Goal: Information Seeking & Learning: Learn about a topic

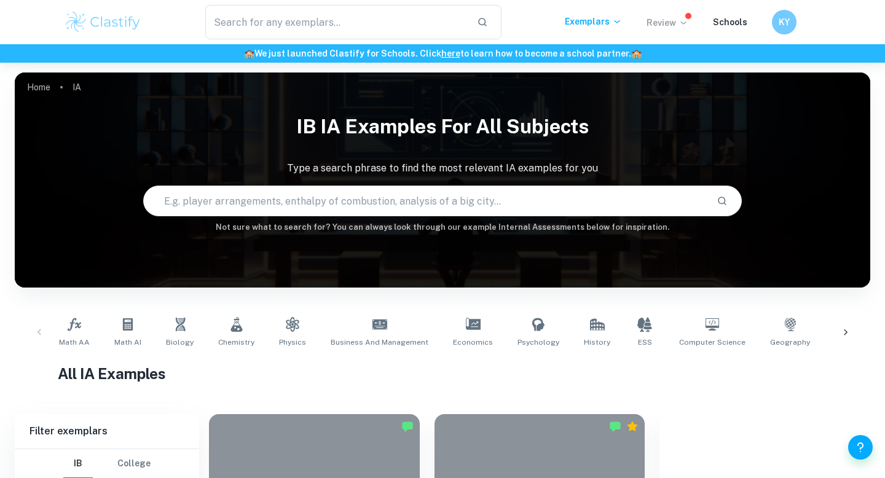
click at [685, 22] on icon at bounding box center [684, 23] width 10 height 10
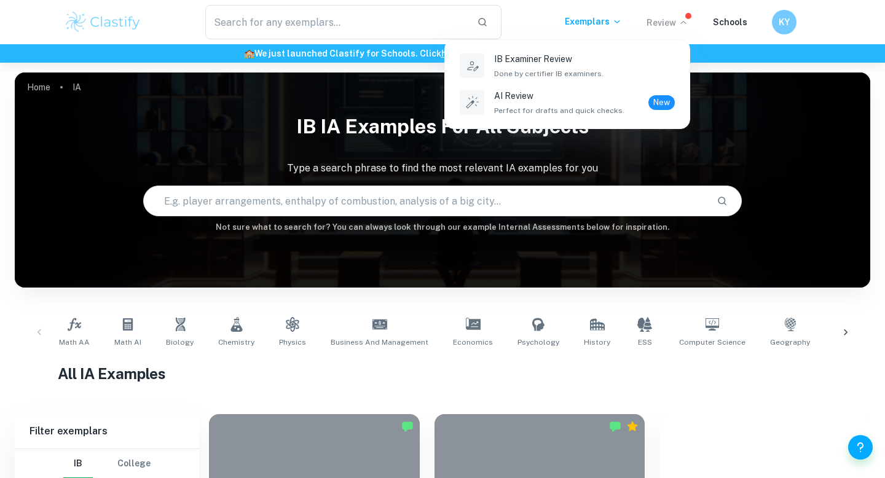
click at [601, 19] on div at bounding box center [442, 239] width 885 height 478
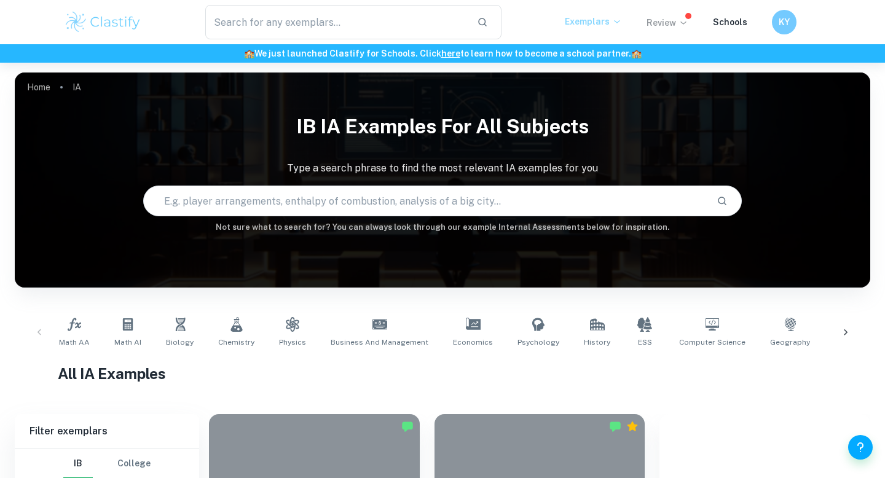
click at [601, 20] on p "Exemplars" at bounding box center [593, 22] width 57 height 14
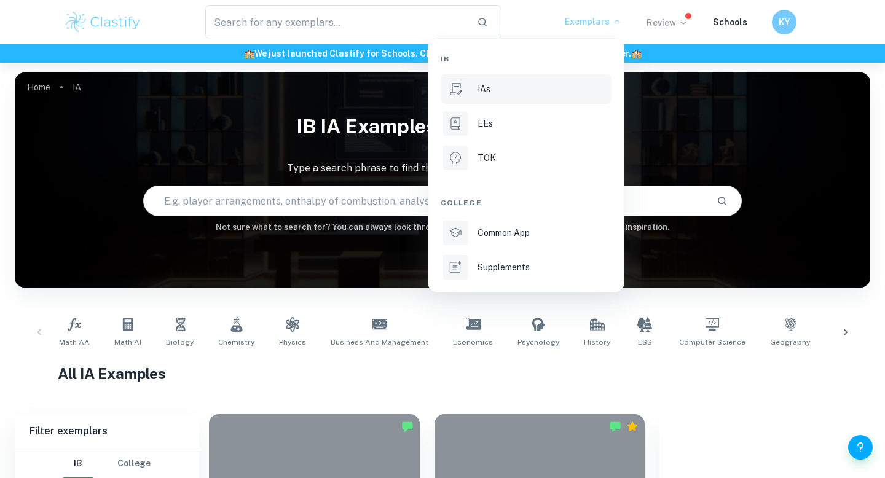
click at [597, 22] on div at bounding box center [442, 239] width 885 height 478
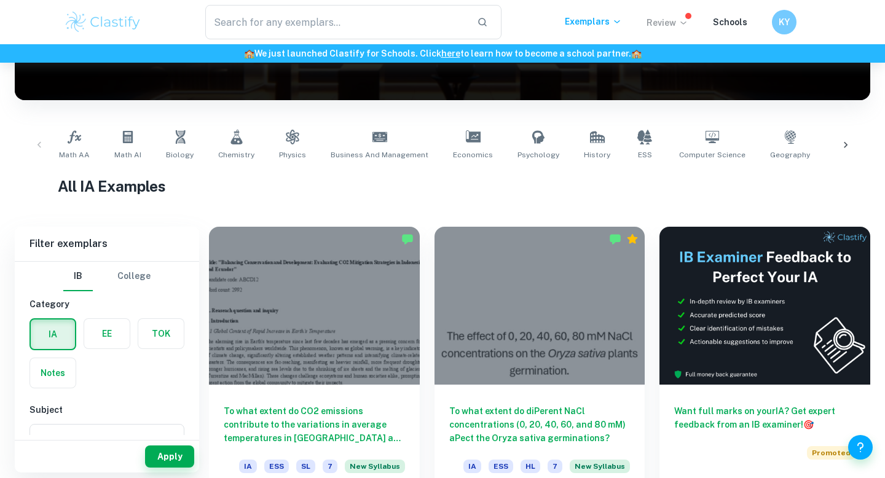
scroll to position [191, 0]
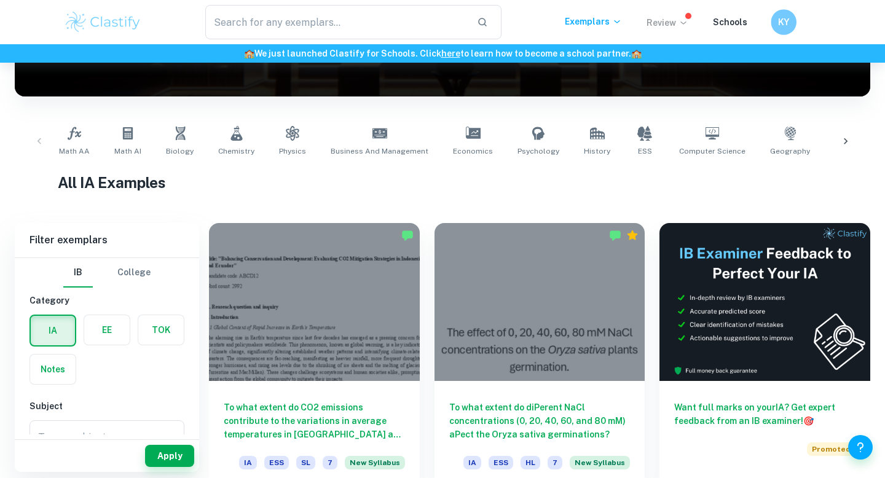
click at [776, 26] on div "KY" at bounding box center [784, 22] width 26 height 26
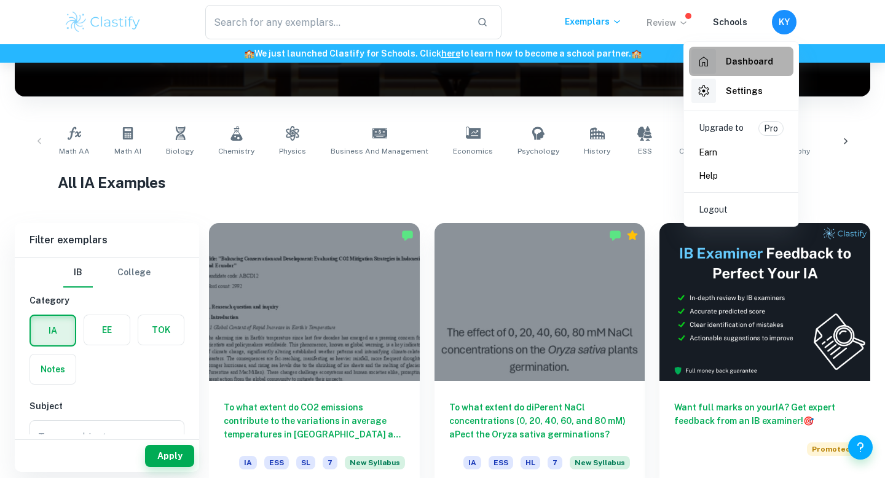
click at [754, 66] on h6 "Dashboard" at bounding box center [749, 62] width 47 height 14
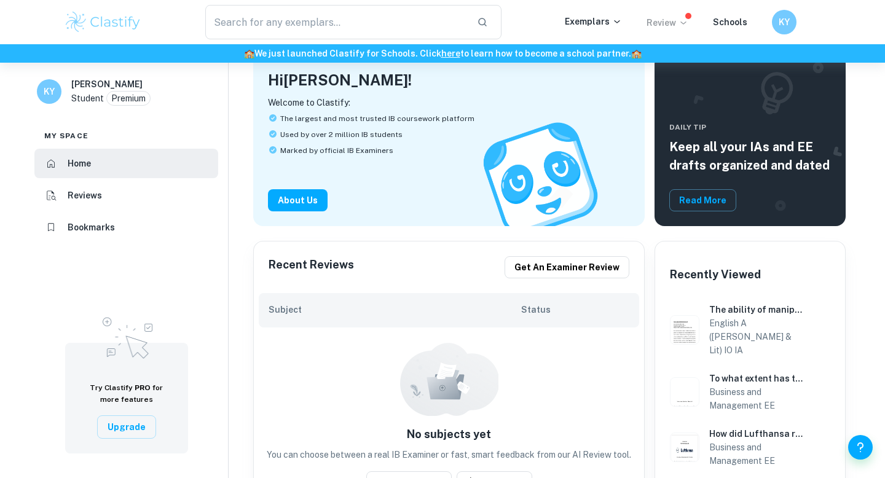
scroll to position [113, 0]
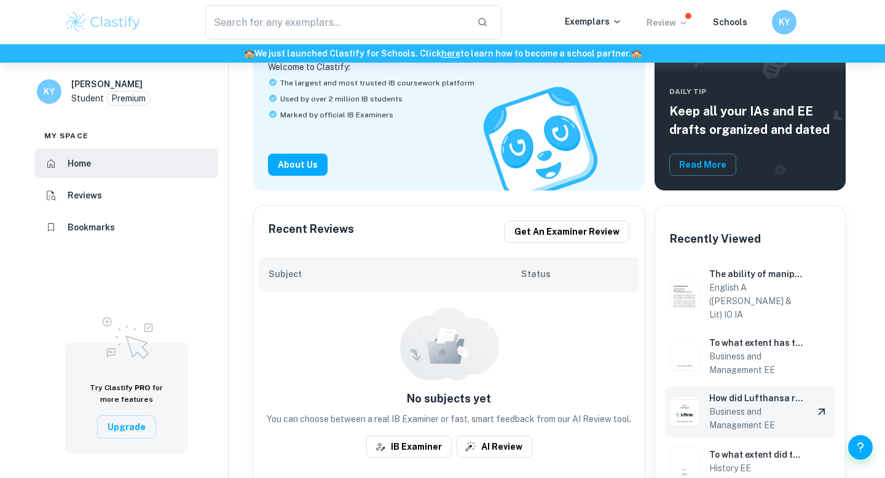
click at [731, 392] on h6 "How did Lufthansa recover financially following the pandemic despite the inflat…" at bounding box center [756, 399] width 94 height 14
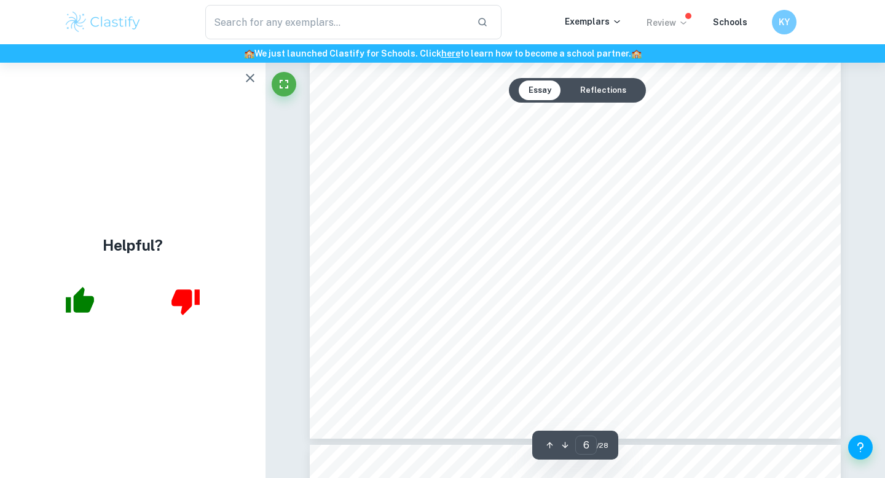
scroll to position [4259, 0]
click at [254, 74] on icon "button" at bounding box center [250, 78] width 15 height 15
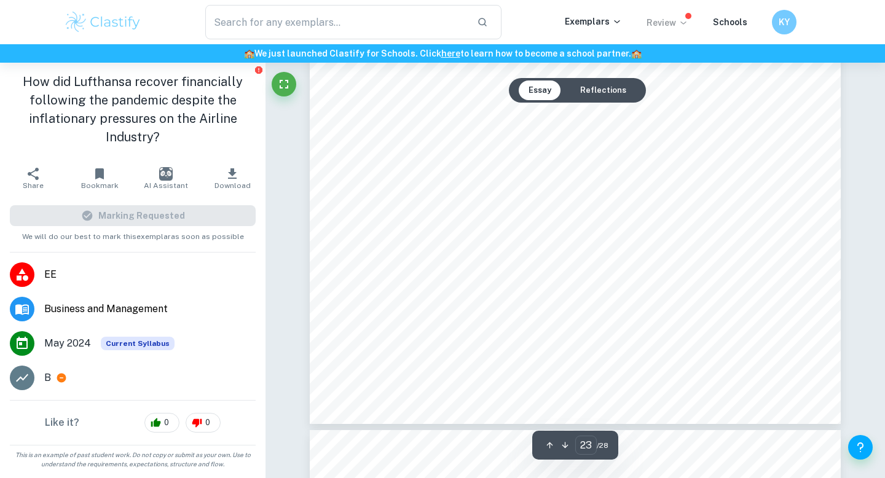
scroll to position [17134, 0]
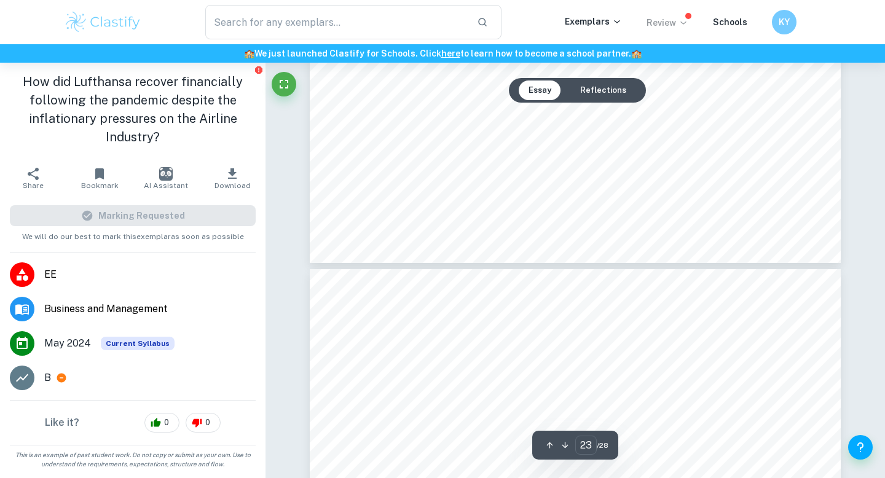
type input "24"
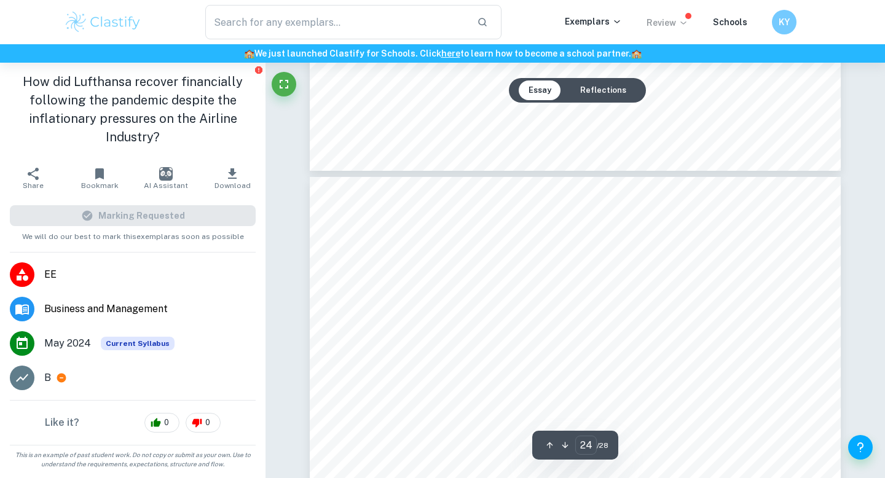
scroll to position [17389, 0]
